Goal: Task Accomplishment & Management: Complete application form

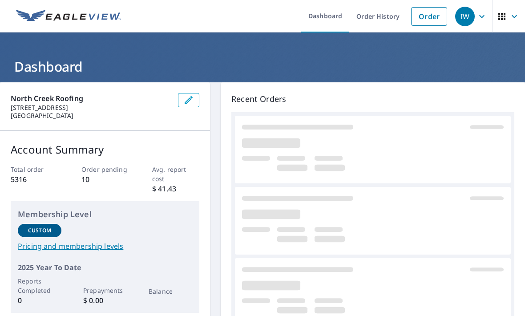
click at [433, 21] on link "Order" at bounding box center [429, 16] width 36 height 19
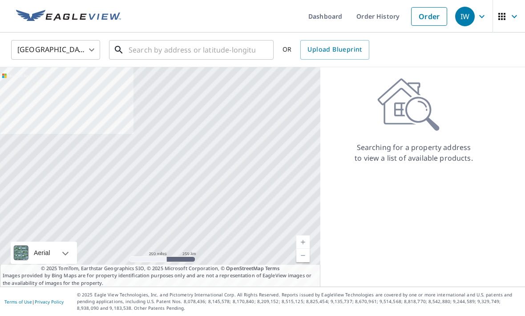
click at [160, 60] on div "​" at bounding box center [191, 50] width 165 height 20
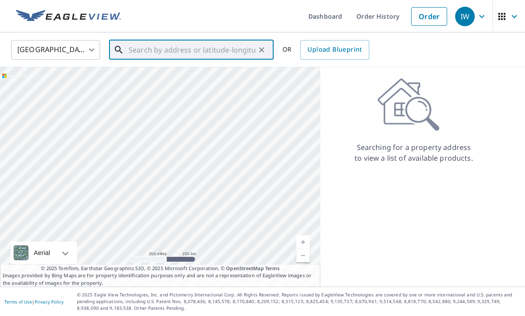
click at [160, 51] on input "text" at bounding box center [192, 49] width 127 height 25
paste input "[STREET_ADDRESS]"
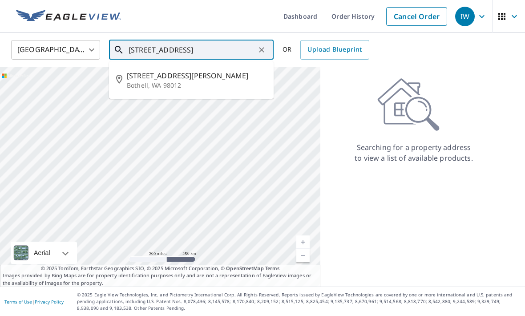
click at [155, 86] on p "Bothell, WA 98012" at bounding box center [197, 85] width 140 height 9
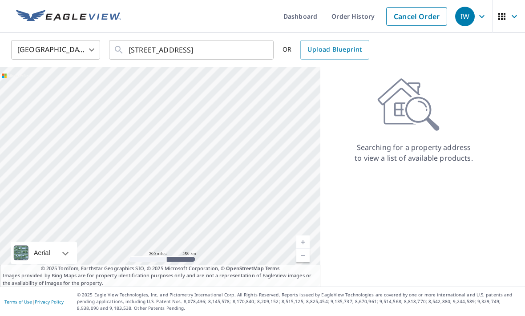
type input "[STREET_ADDRESS]"
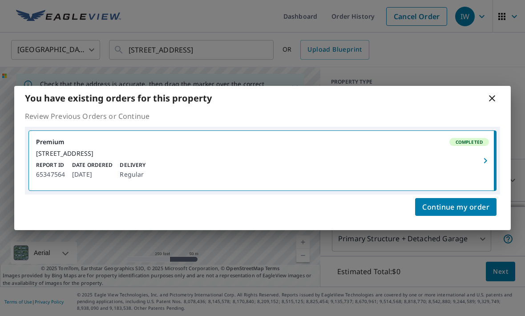
click at [443, 216] on button "Continue my order" at bounding box center [455, 207] width 81 height 18
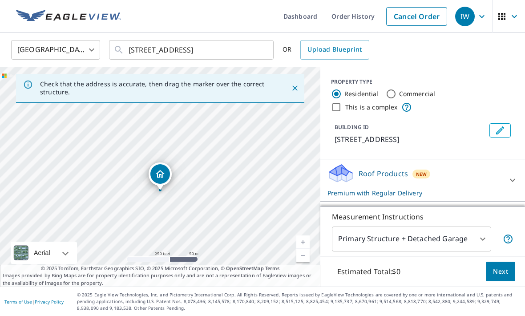
click at [491, 282] on button "Next" at bounding box center [500, 272] width 29 height 20
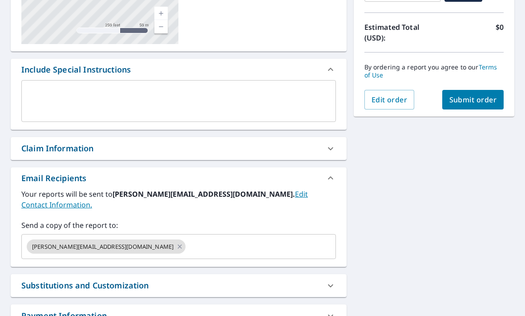
scroll to position [190, 0]
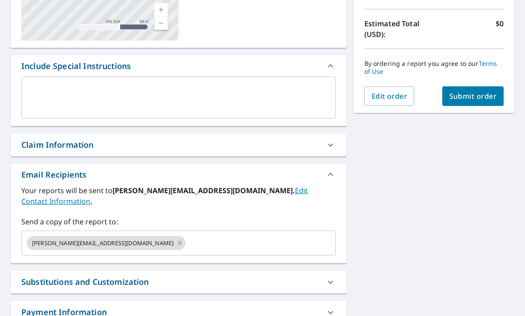
click at [187, 235] on input "text" at bounding box center [253, 243] width 132 height 17
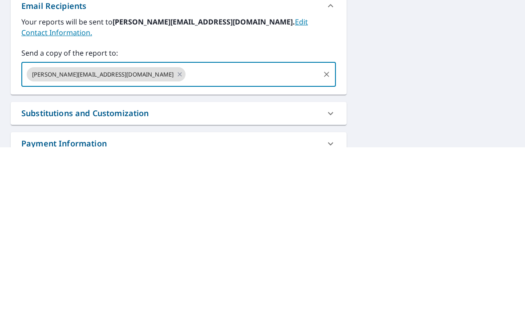
type input "[EMAIL_ADDRESS][DOMAIN_NAME]"
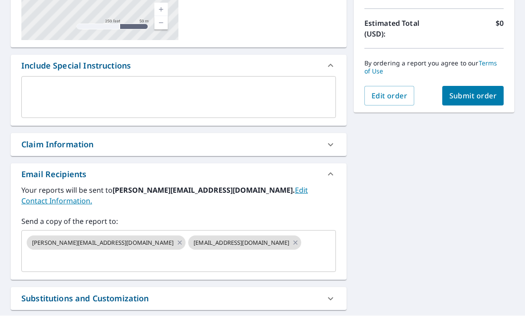
click at [471, 86] on button "Submit order" at bounding box center [473, 96] width 62 height 20
checkbox input "true"
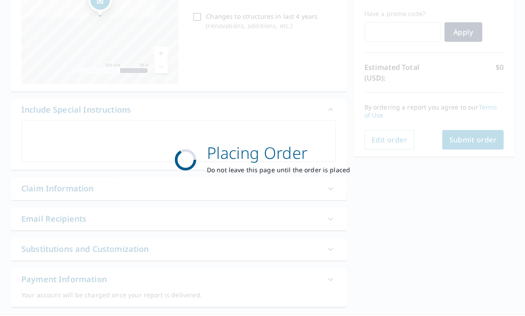
scroll to position [144, 0]
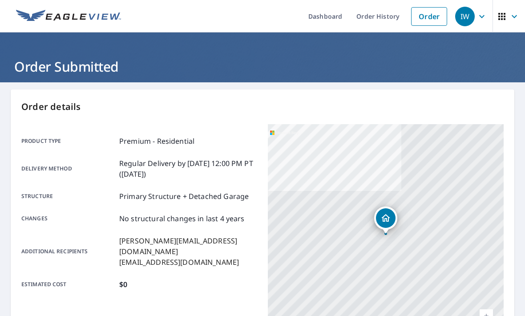
click at [425, 21] on link "Order" at bounding box center [429, 16] width 36 height 19
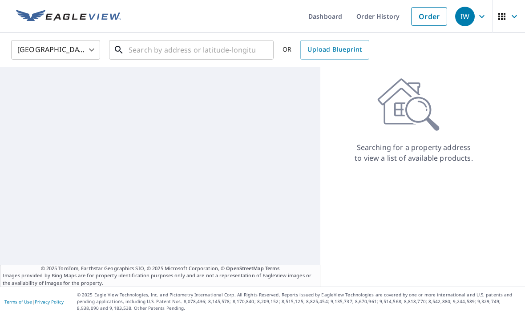
click at [156, 56] on input "text" at bounding box center [192, 49] width 127 height 25
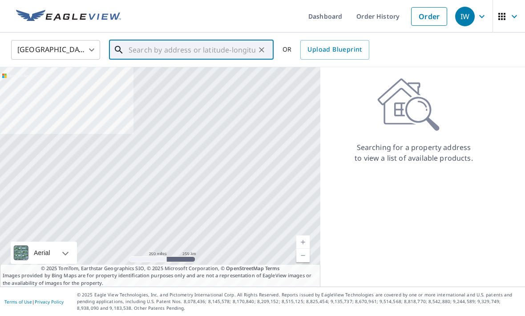
paste input "[STREET_ADDRESS]"
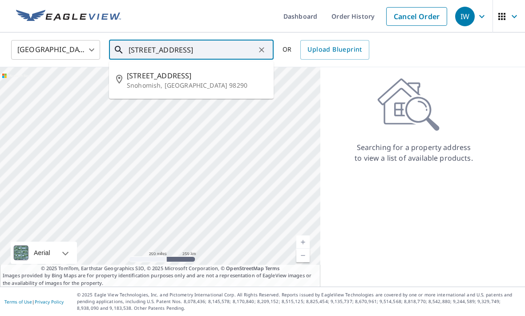
click at [142, 85] on p "Snohomish, [GEOGRAPHIC_DATA] 98290" at bounding box center [197, 85] width 140 height 9
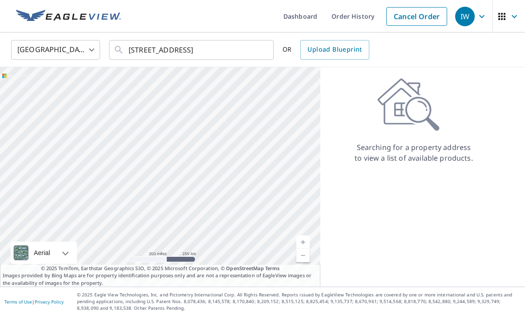
type input "[STREET_ADDRESS]"
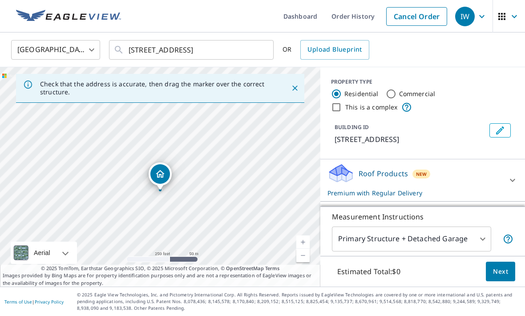
click at [500, 282] on button "Next" at bounding box center [500, 272] width 29 height 20
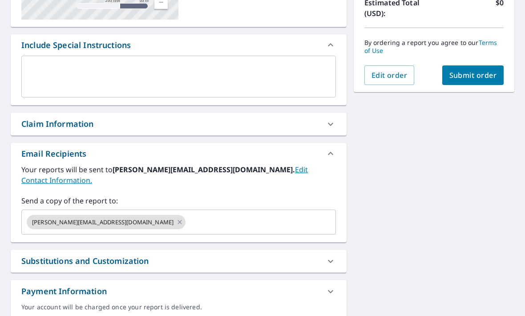
scroll to position [210, 0]
click at [187, 214] on input "text" at bounding box center [253, 222] width 132 height 17
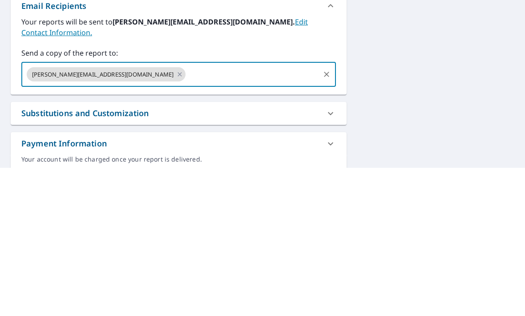
type input "[EMAIL_ADDRESS][DOMAIN_NAME]"
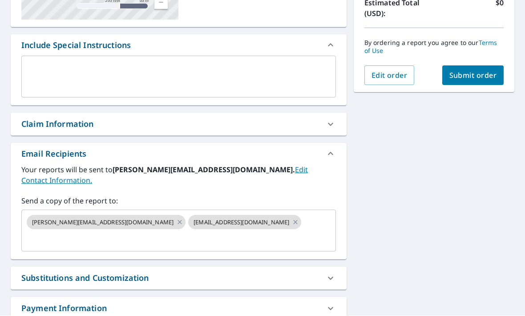
click at [454, 66] on button "Submit order" at bounding box center [473, 76] width 62 height 20
checkbox input "true"
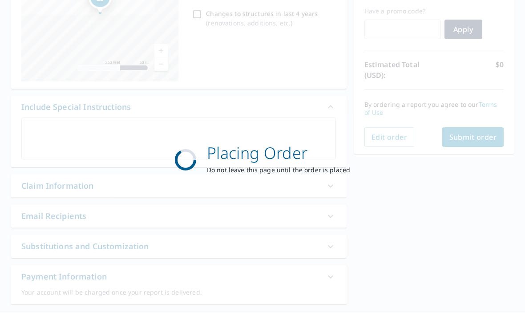
scroll to position [144, 0]
